Goal: Information Seeking & Learning: Learn about a topic

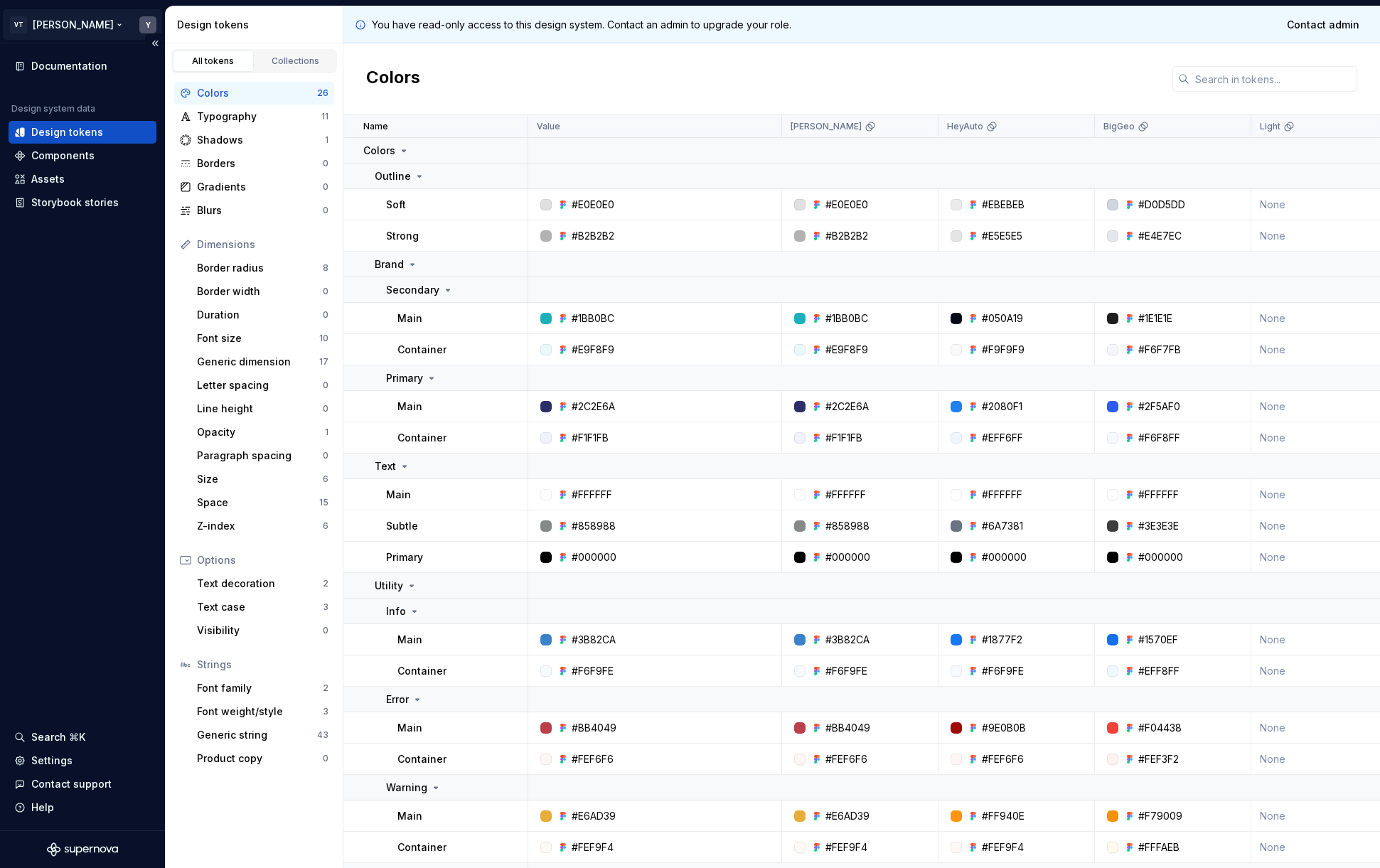
click at [75, 14] on html "VT [PERSON_NAME] Y Documentation Design system data Design tokens Components As…" at bounding box center [690, 434] width 1380 height 868
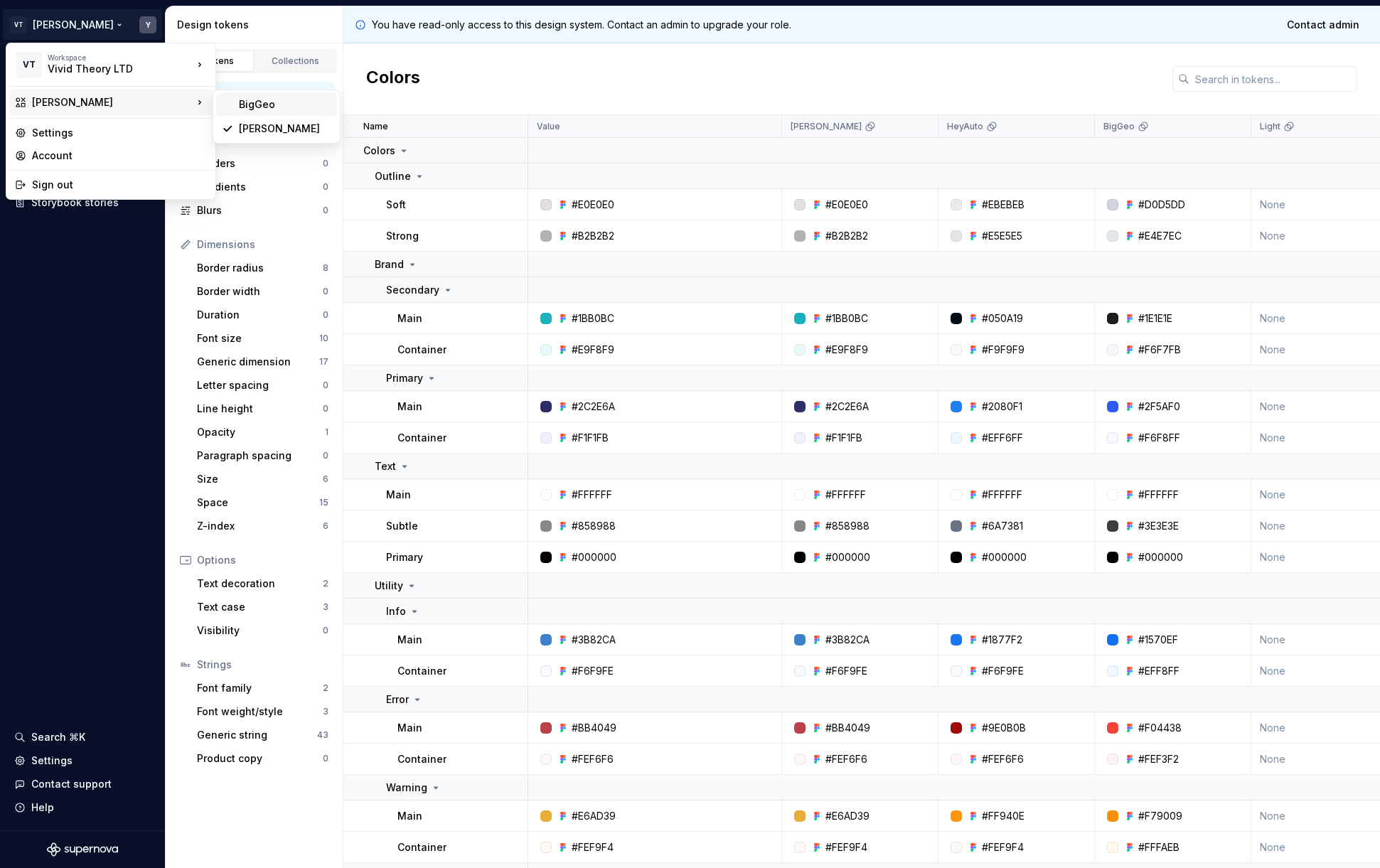
click at [230, 104] on div "BigGeo" at bounding box center [277, 104] width 121 height 23
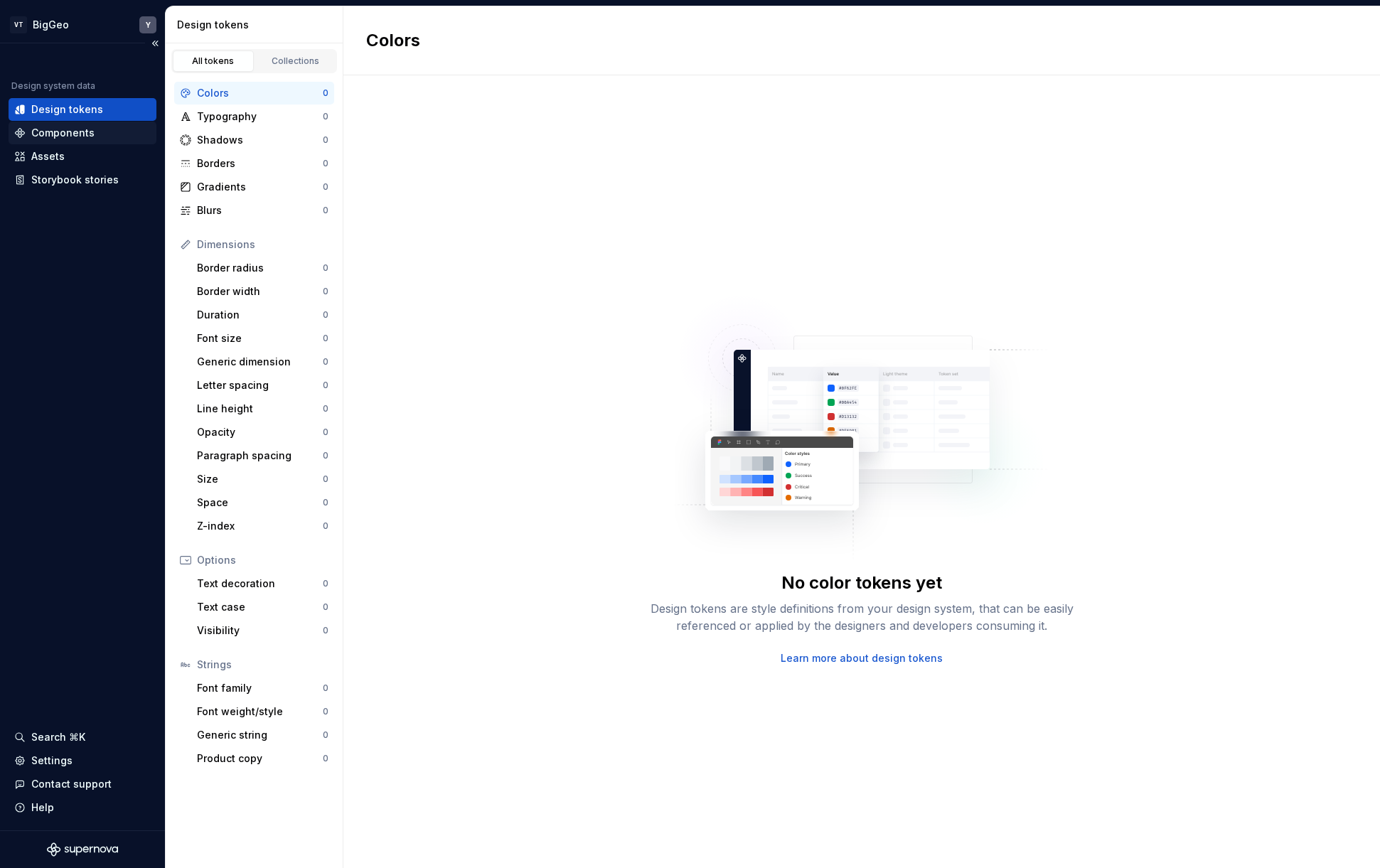
click at [90, 134] on div "Components" at bounding box center [63, 132] width 64 height 14
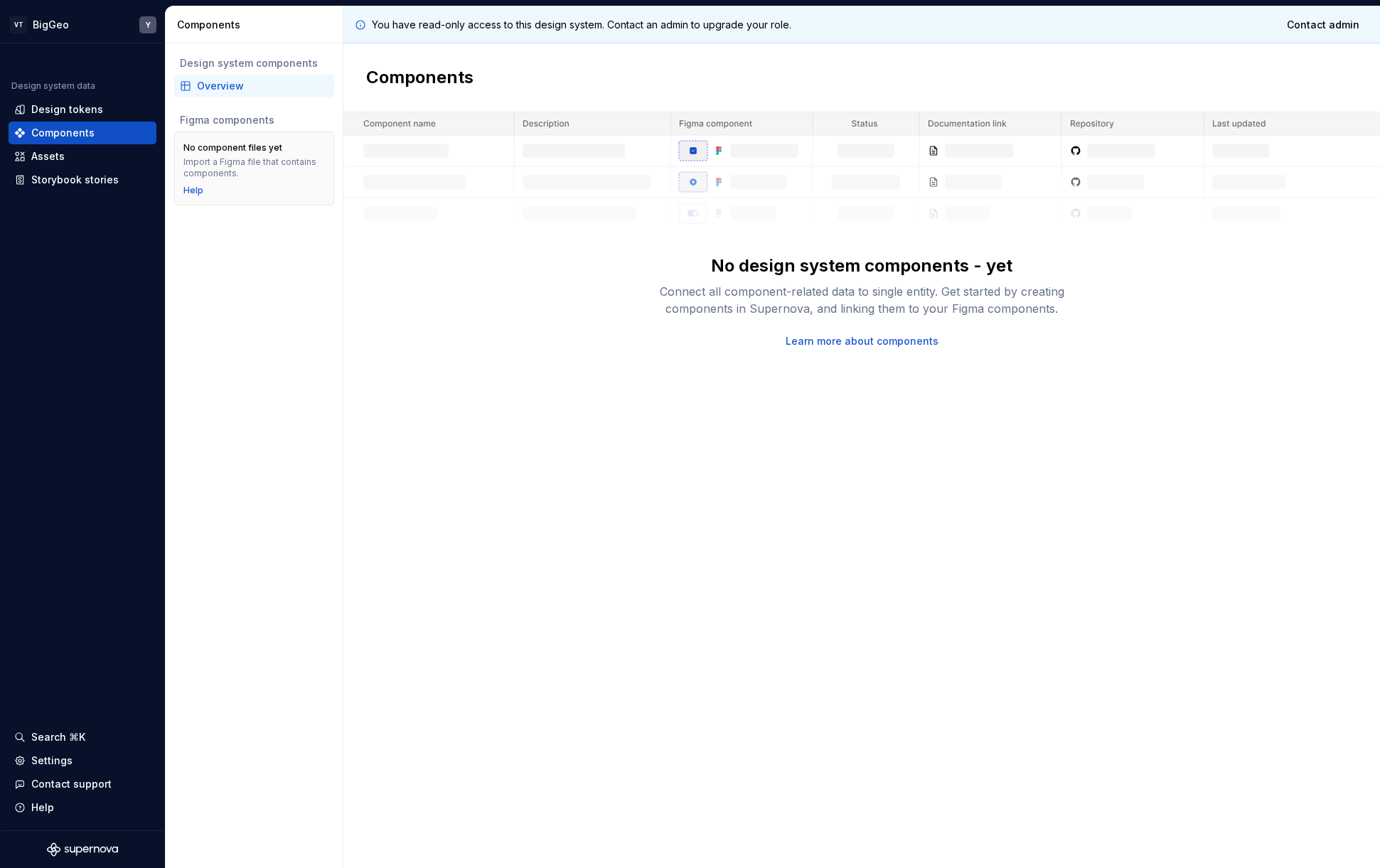
click at [287, 256] on div "Design system components Overview Figma components No component files yet Impor…" at bounding box center [254, 456] width 177 height 825
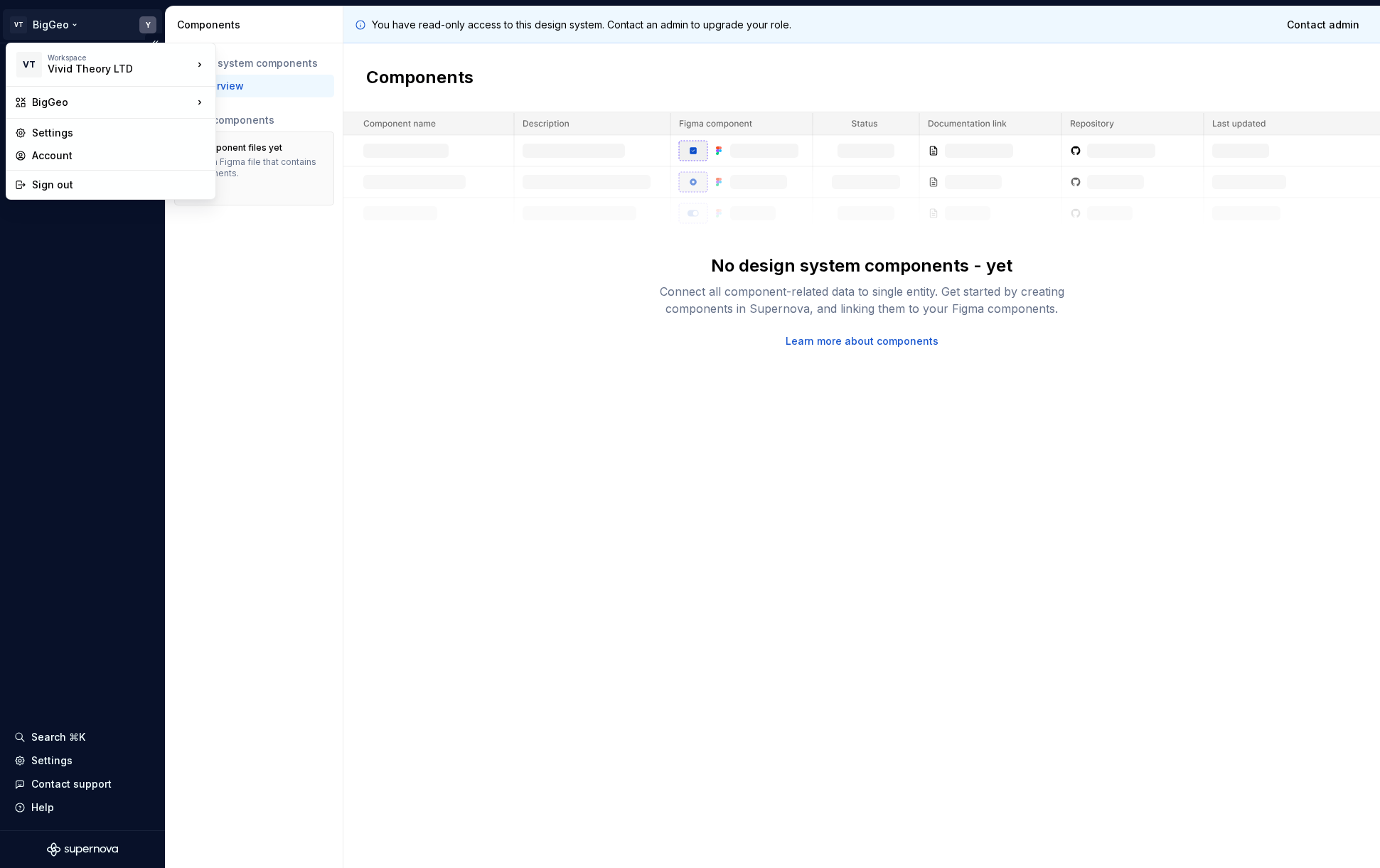
click at [70, 22] on html "VT BigGeo Y Design system data Design tokens Components Assets Storybook storie…" at bounding box center [690, 434] width 1380 height 868
click at [266, 125] on div "[PERSON_NAME]" at bounding box center [284, 128] width 93 height 14
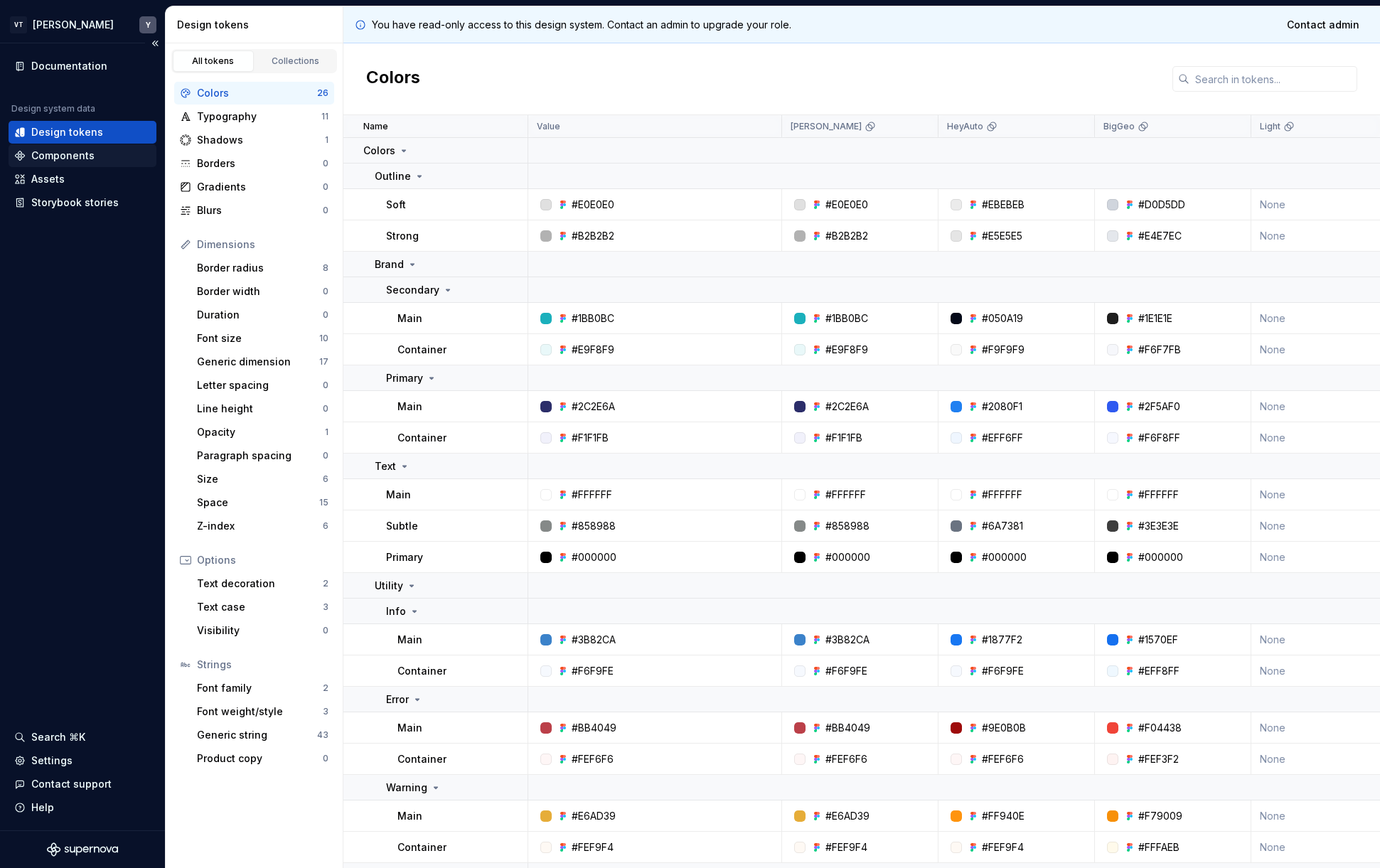
click at [116, 149] on div "Components" at bounding box center [82, 155] width 137 height 14
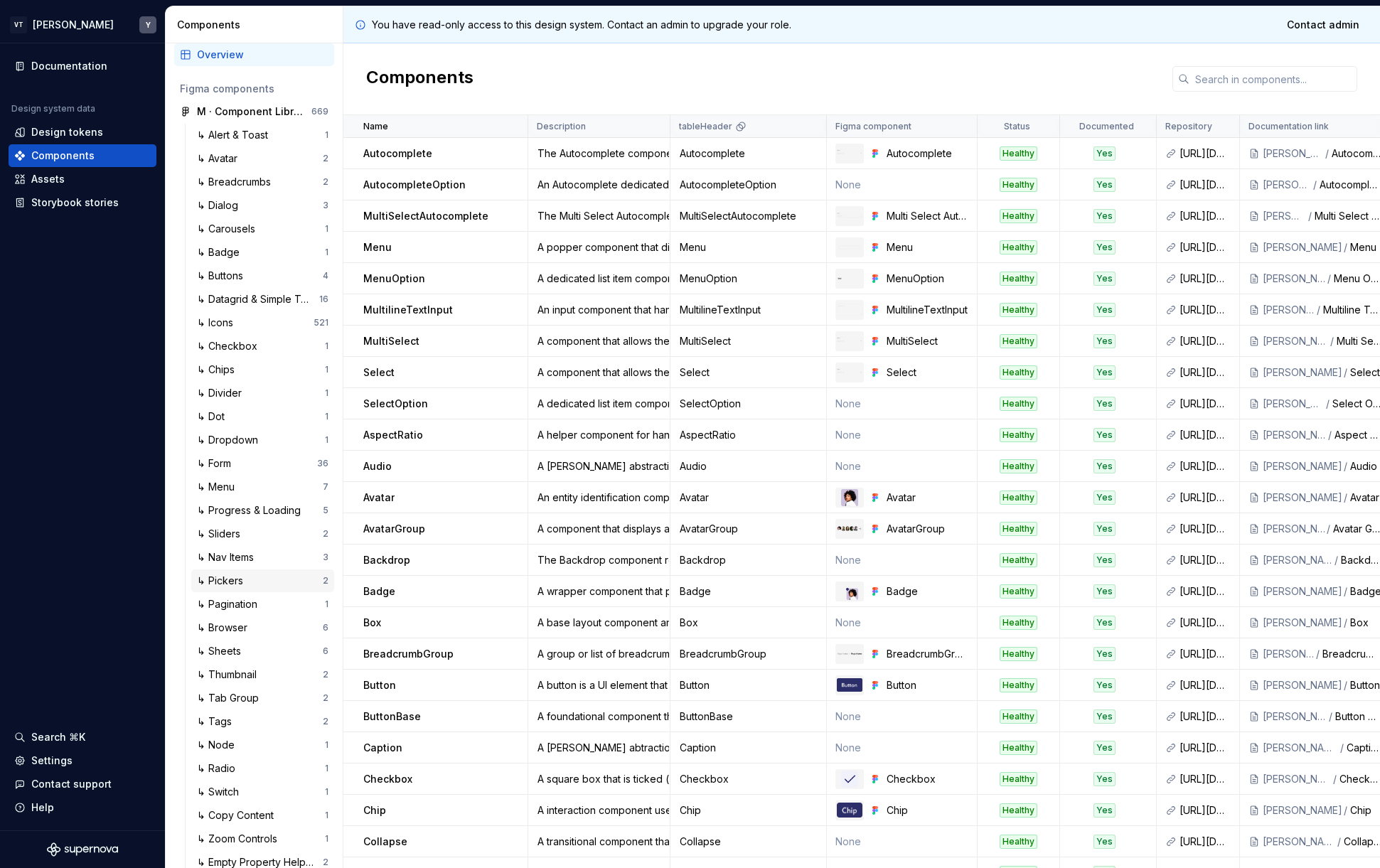
scroll to position [64, 0]
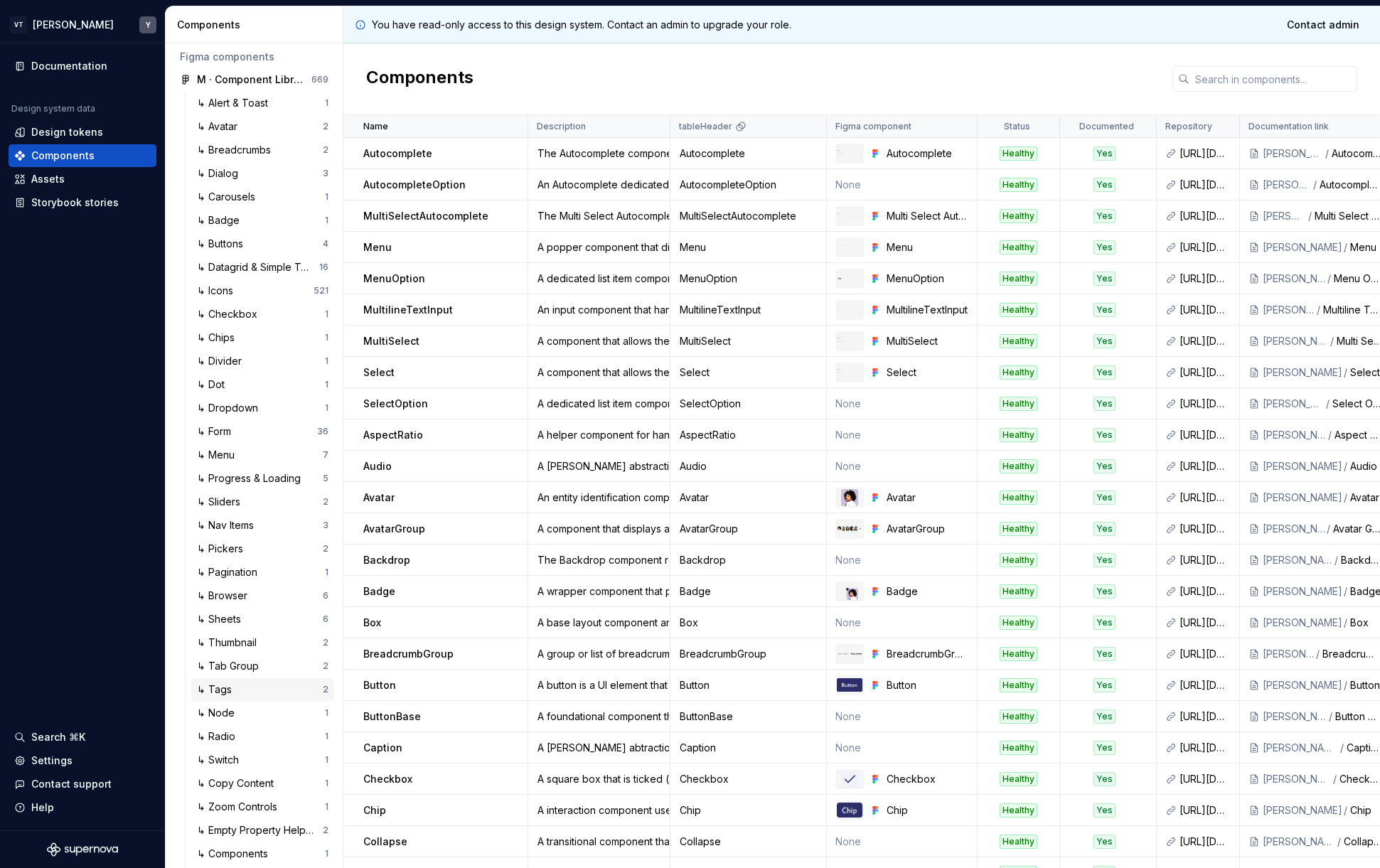
click at [253, 686] on div "↳ Tags" at bounding box center [260, 689] width 126 height 14
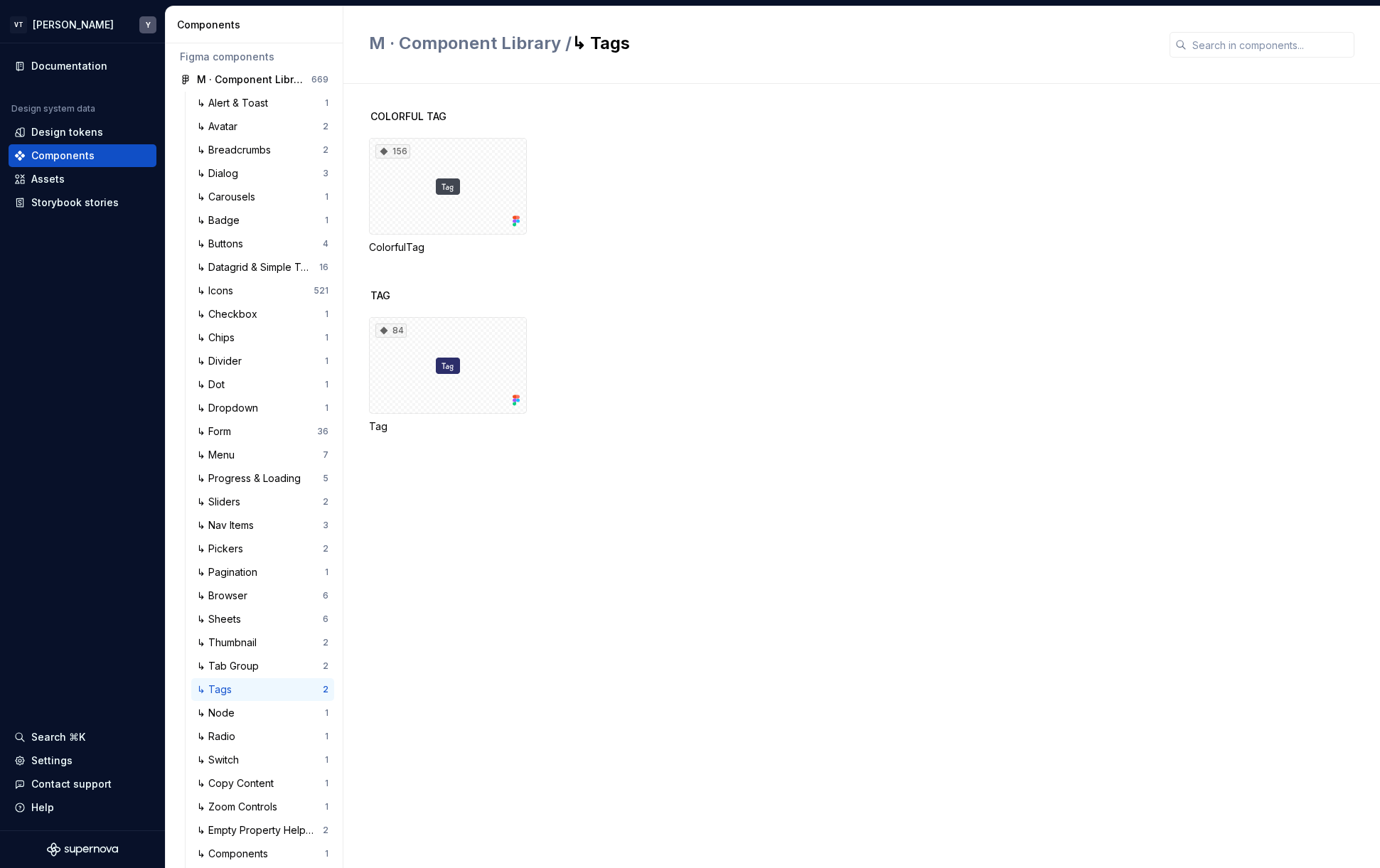
click at [638, 290] on div "TAG" at bounding box center [874, 295] width 1011 height 14
click at [464, 359] on div "84" at bounding box center [448, 366] width 158 height 97
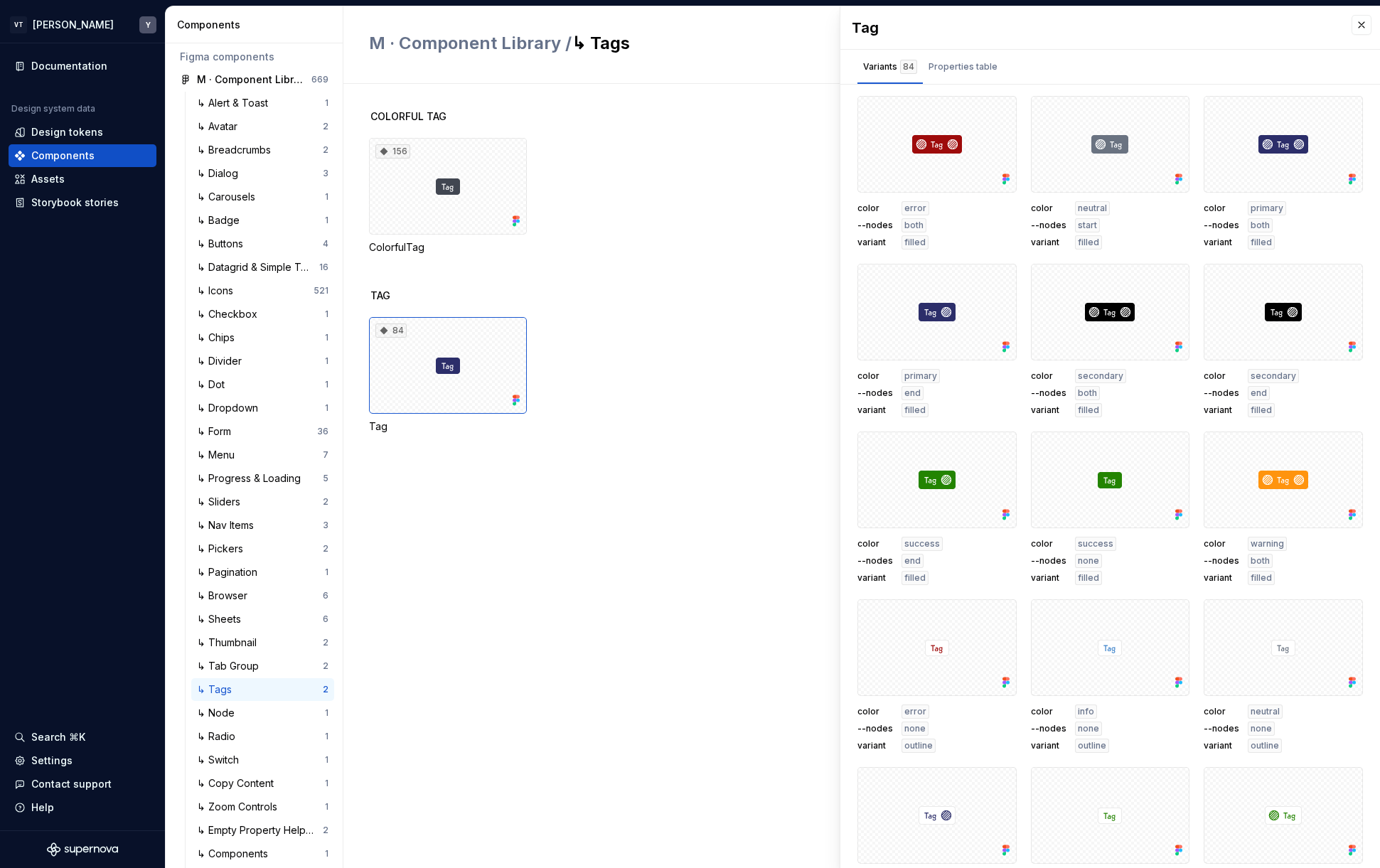
drag, startPoint x: 654, startPoint y: 388, endPoint x: 546, endPoint y: 368, distance: 109.8
click at [654, 388] on div "84 Tag" at bounding box center [874, 375] width 1011 height 116
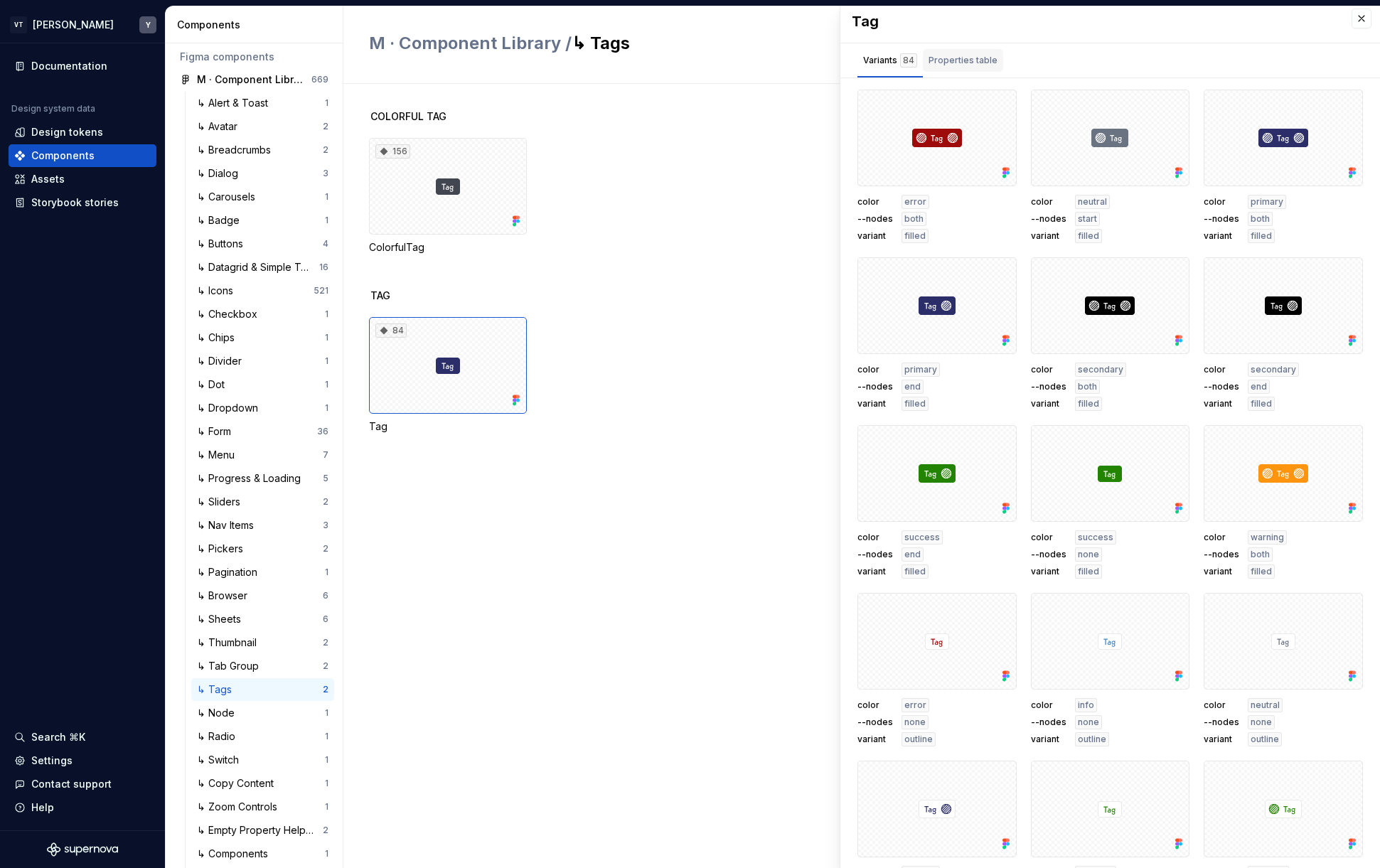
click at [962, 64] on div "Properties table" at bounding box center [962, 60] width 69 height 14
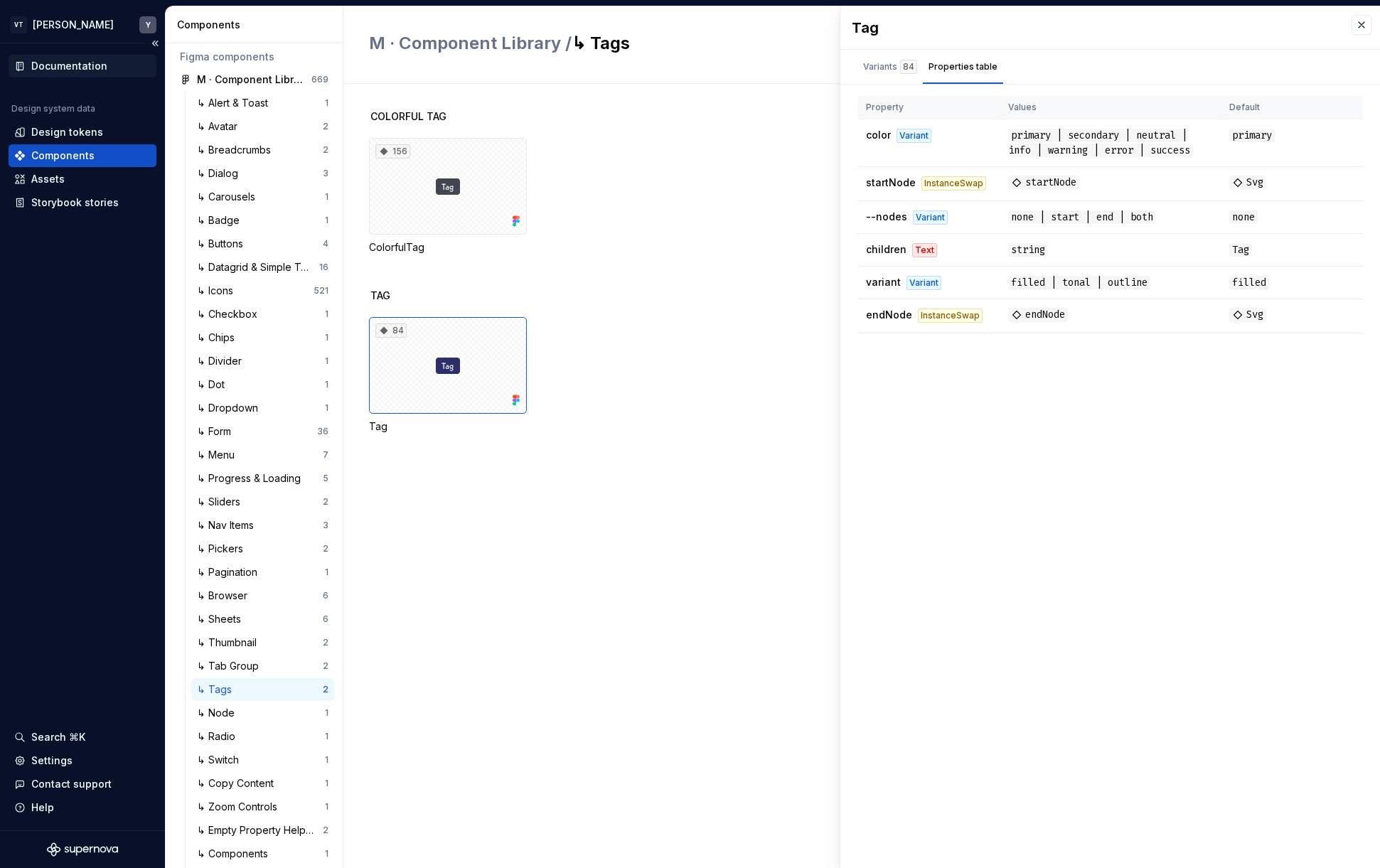
click at [88, 65] on div "Documentation" at bounding box center [70, 66] width 76 height 14
